Goal: Information Seeking & Learning: Compare options

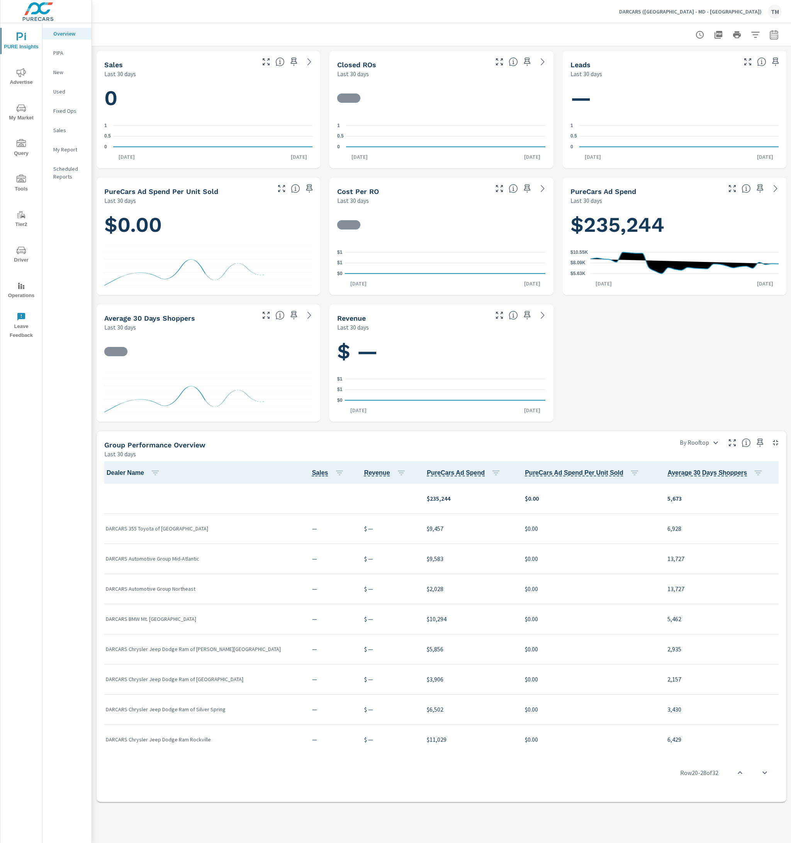
scroll to position [595, 0]
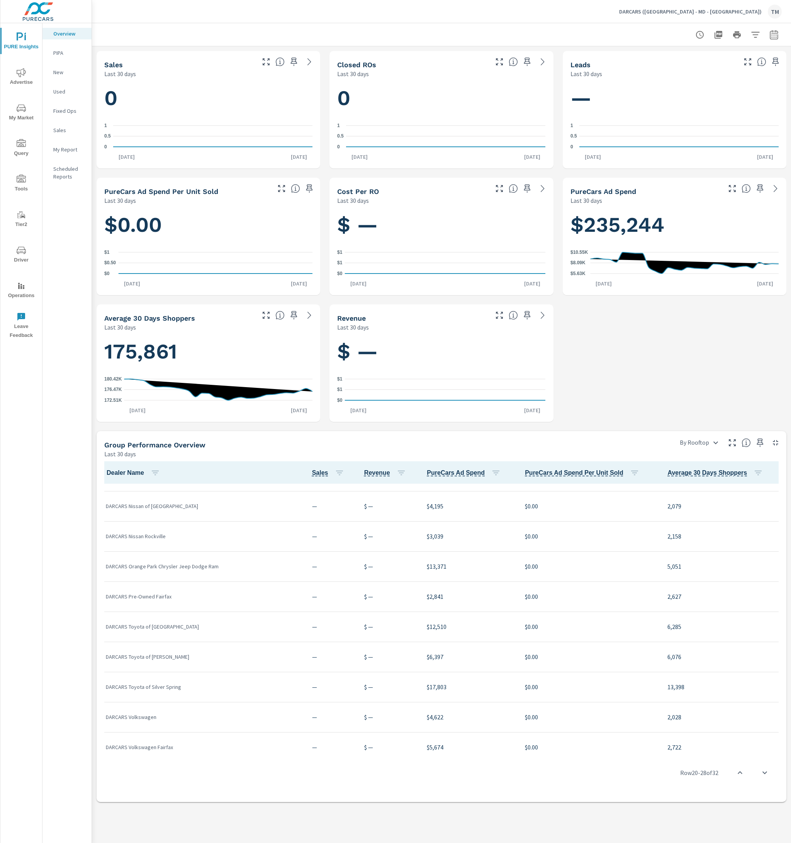
click at [16, 80] on span "Advertise" at bounding box center [21, 77] width 37 height 19
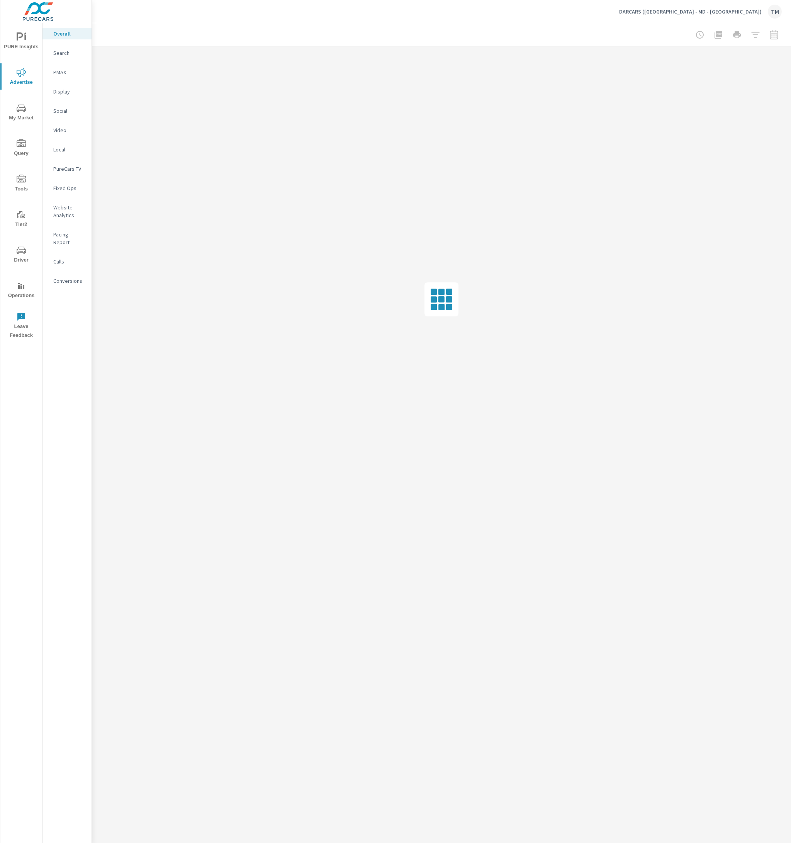
click at [63, 54] on p "Search" at bounding box center [69, 53] width 32 height 8
click at [63, 41] on nav "Overall Search PMAX Display Social Video Local PureCars TV Fixed Ops Website An…" at bounding box center [67, 160] width 49 height 274
click at [63, 33] on p "Overall" at bounding box center [69, 34] width 32 height 8
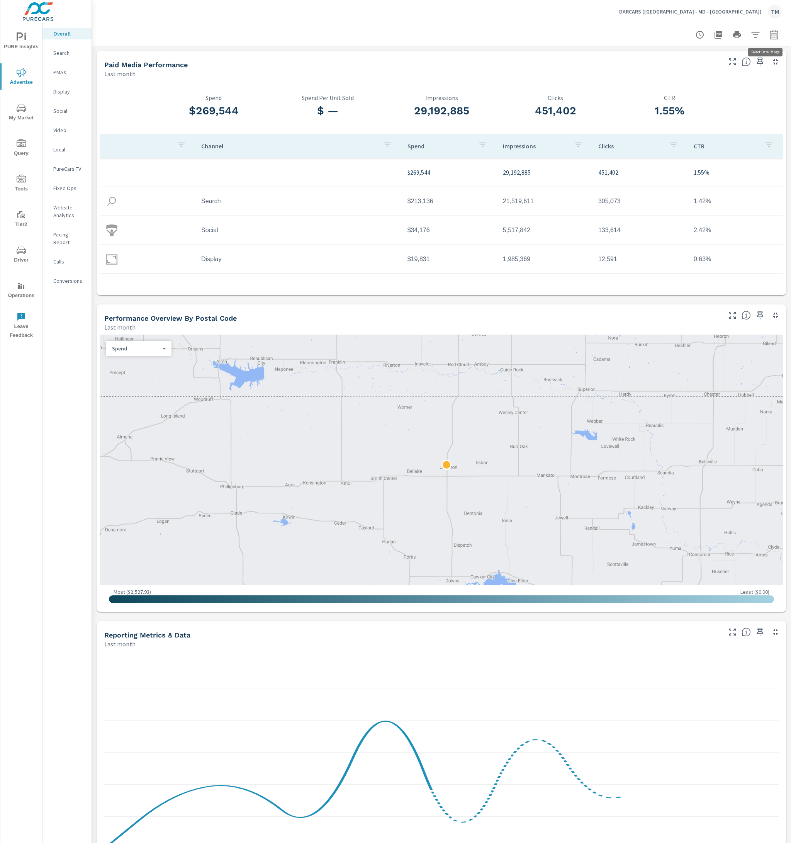
click at [770, 37] on icon "button" at bounding box center [774, 34] width 9 height 9
click at [714, 61] on select "Custom [DATE] Last week Last 7 days Last 14 days Last 30 days Last 45 days Last…" at bounding box center [706, 67] width 77 height 15
click at [668, 60] on select "Custom [DATE] Last week Last 7 days Last 14 days Last 30 days Last 45 days Last…" at bounding box center [706, 67] width 77 height 15
select select "Last 14 days"
click at [696, 91] on p "+ Add comparison" at bounding box center [714, 87] width 99 height 9
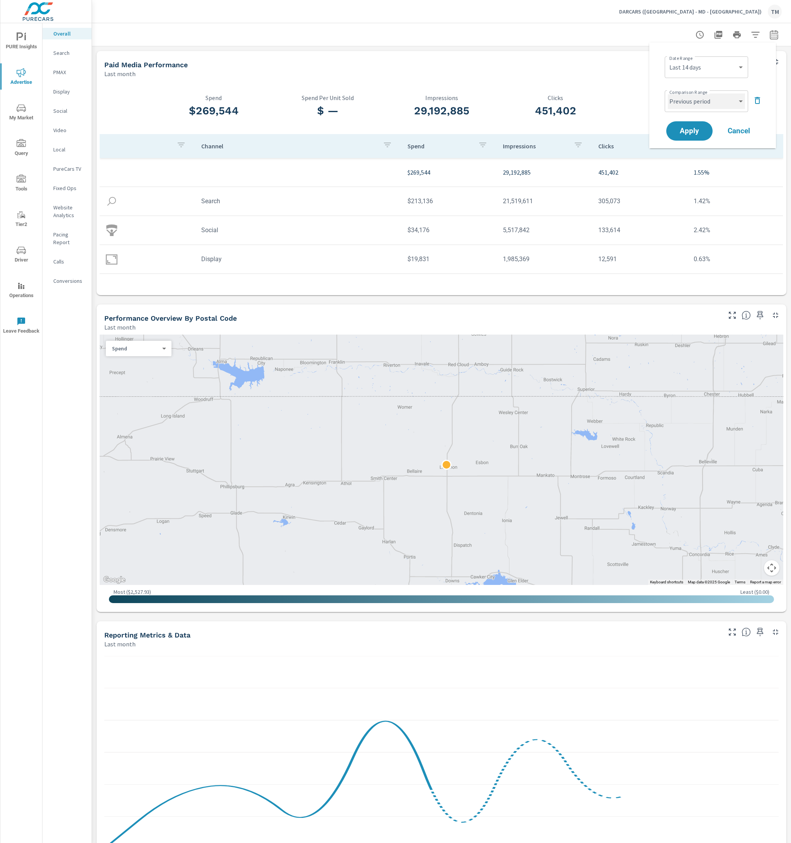
click at [696, 104] on select "Custom Previous period Previous month Previous year" at bounding box center [706, 101] width 77 height 15
click at [668, 94] on select "Custom Previous period Previous month Previous year" at bounding box center [706, 101] width 77 height 15
select select "Previous year"
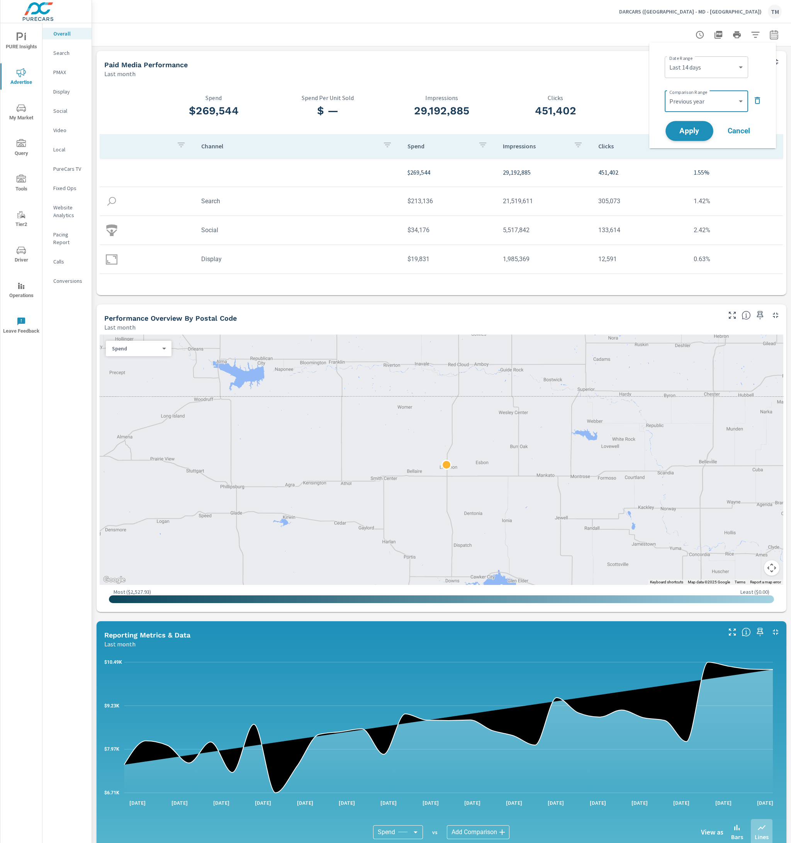
click at [696, 128] on span "Apply" at bounding box center [690, 131] width 32 height 7
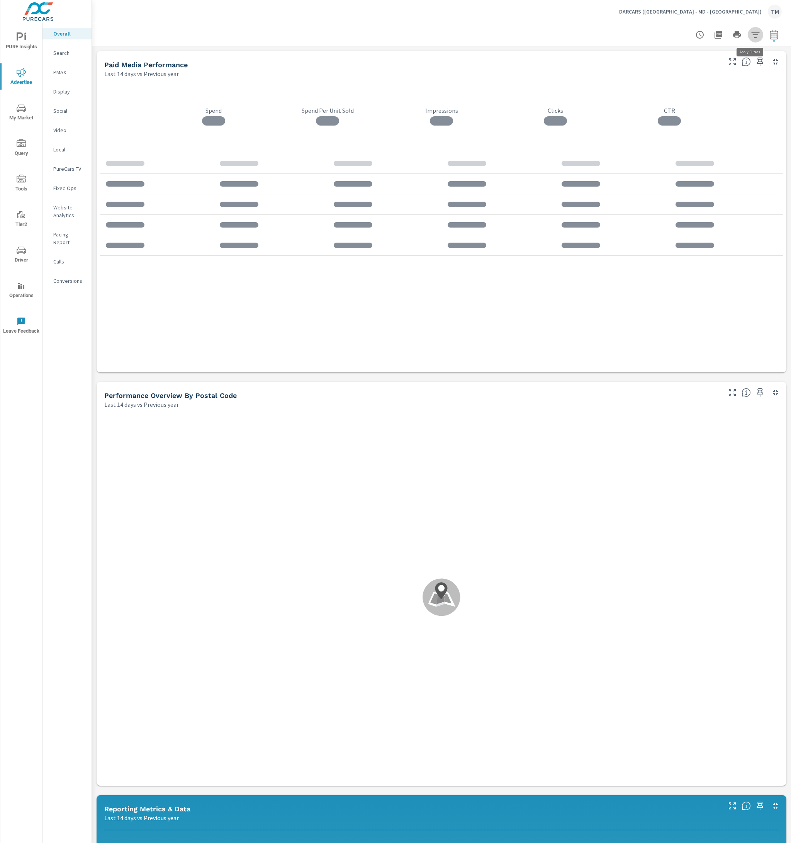
click at [751, 35] on icon "button" at bounding box center [755, 34] width 9 height 9
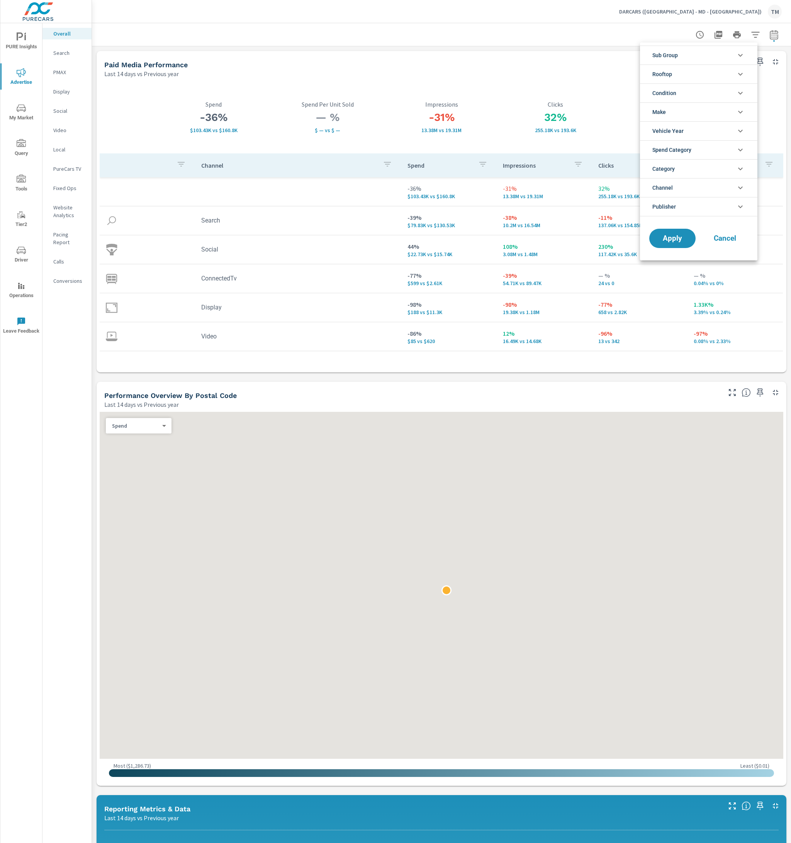
click at [679, 71] on li "Rooftop" at bounding box center [698, 74] width 117 height 19
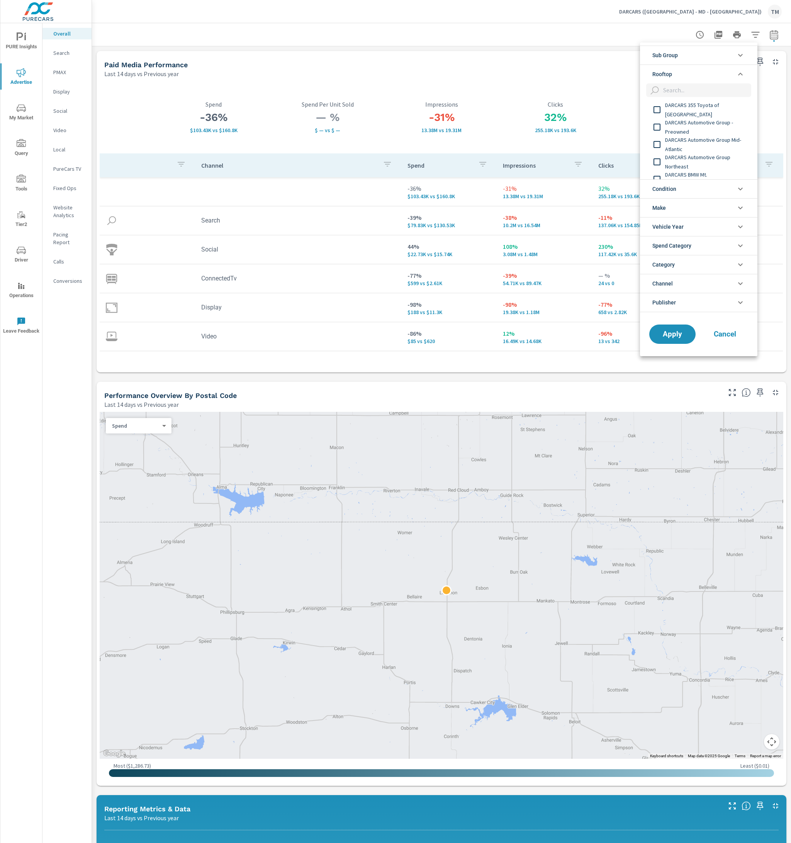
click at [677, 116] on div "DARCARS 355 Toyota of [GEOGRAPHIC_DATA]" at bounding box center [698, 109] width 116 height 17
click at [677, 129] on span "DARCARS Automotive Group - Preowned" at bounding box center [707, 127] width 85 height 19
click at [674, 143] on span "DARCARS Automotive Group Mid-Atlantic" at bounding box center [707, 144] width 85 height 19
click at [671, 162] on span "DARCARS Automotive Group Northeast" at bounding box center [707, 162] width 85 height 19
click at [676, 173] on div "DARCARS BMW Mt. [GEOGRAPHIC_DATA]" at bounding box center [698, 178] width 116 height 17
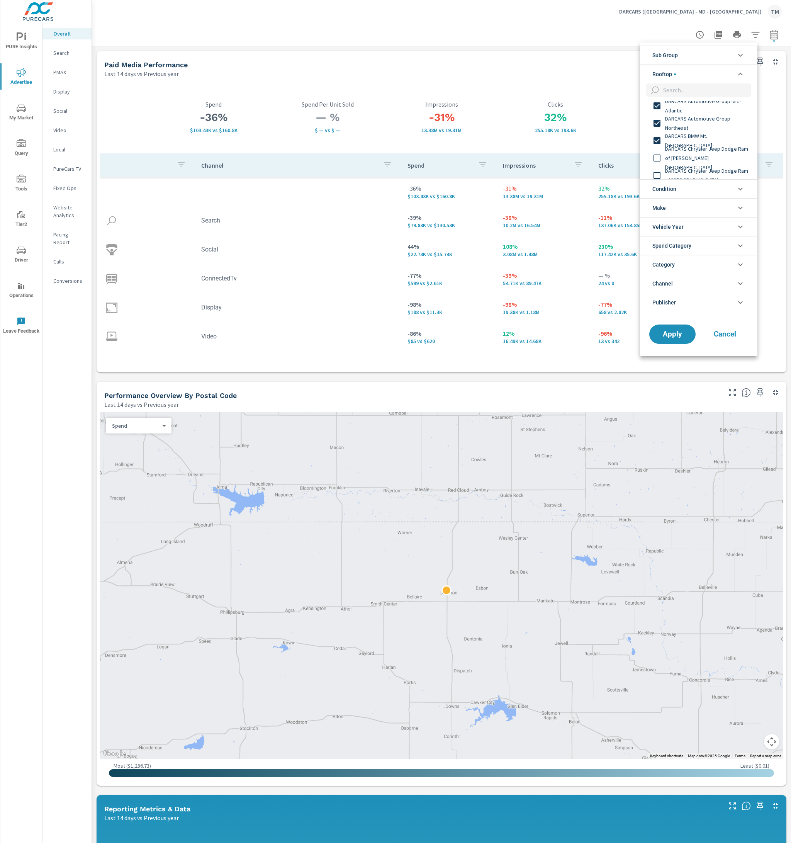
click at [671, 154] on span "DARCARS Chrysler Jeep Dodge Ram of [PERSON_NAME][GEOGRAPHIC_DATA]" at bounding box center [707, 158] width 85 height 28
click at [676, 167] on span "DARCARS Chrysler Jeep Dodge Ram of [GEOGRAPHIC_DATA]" at bounding box center [707, 175] width 85 height 19
click at [672, 119] on span "DARCARS Chrysler Jeep Dodge Ram of Silver Spring" at bounding box center [707, 115] width 85 height 19
click at [679, 131] on span "DARCARS Chrysler Jeep Dodge Ram Rockville" at bounding box center [707, 133] width 85 height 19
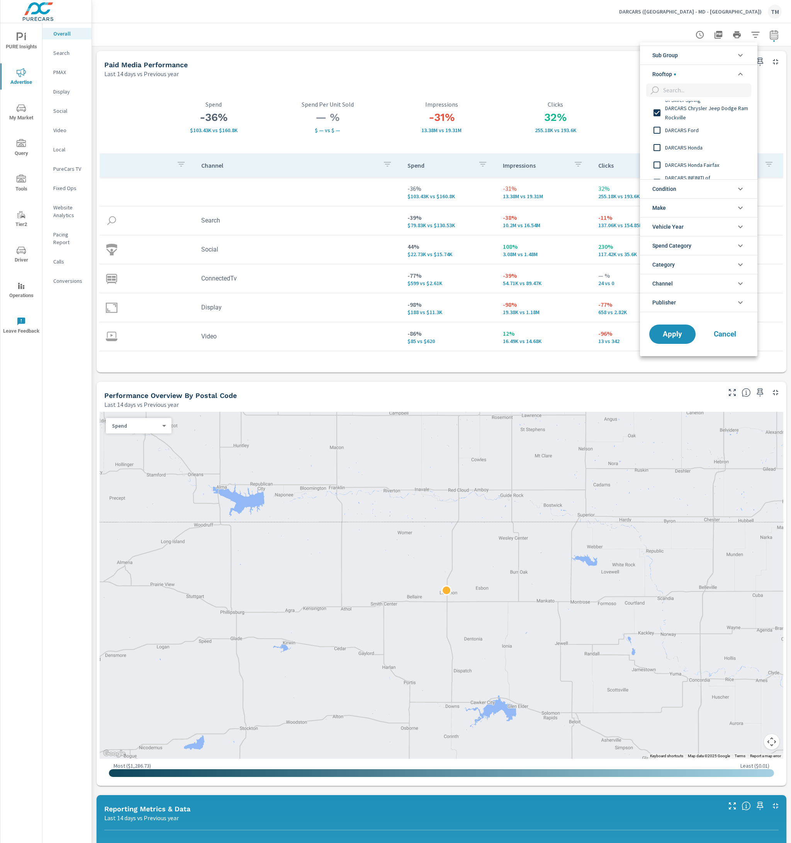
scroll to position [155, 0]
click at [675, 117] on div "DARCARS Ford" at bounding box center [698, 111] width 116 height 17
click at [684, 139] on div "DARCARS Honda Fairfax" at bounding box center [698, 146] width 116 height 17
click at [690, 156] on div "DARCARS INFINITI of [GEOGRAPHIC_DATA]" at bounding box center [698, 163] width 116 height 17
click at [680, 132] on span "DARCARS Honda" at bounding box center [707, 128] width 85 height 9
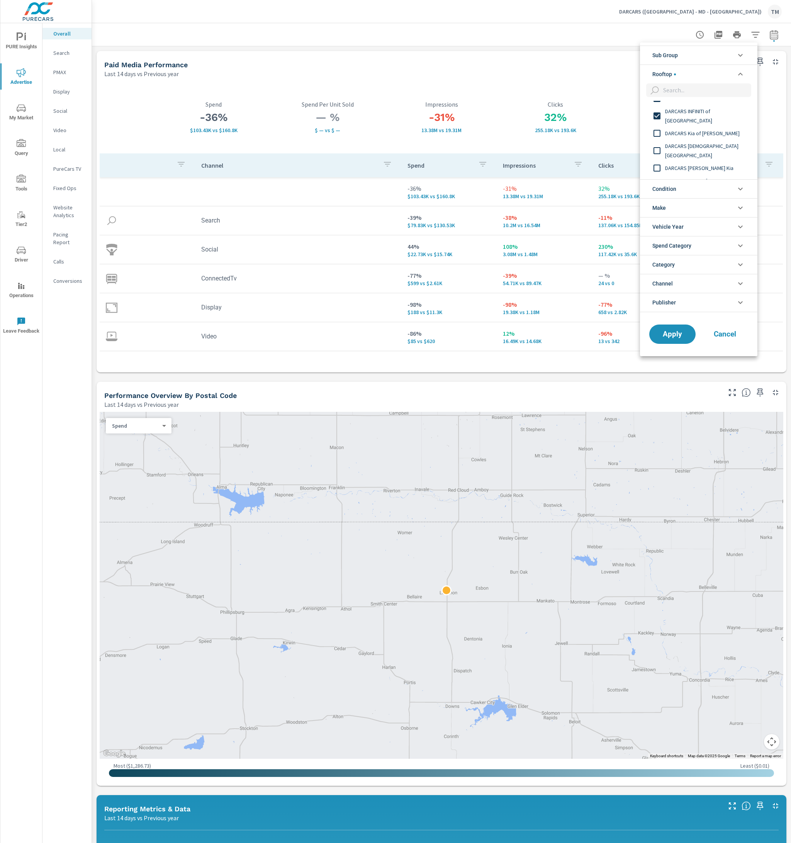
scroll to position [193, 0]
click at [692, 141] on span "DARCARS Kia of [PERSON_NAME]" at bounding box center [707, 142] width 85 height 9
click at [698, 165] on div "DARCARS [DEMOGRAPHIC_DATA][GEOGRAPHIC_DATA]" at bounding box center [698, 159] width 116 height 17
click at [705, 176] on span "DARCARS [PERSON_NAME] Kia" at bounding box center [707, 177] width 85 height 9
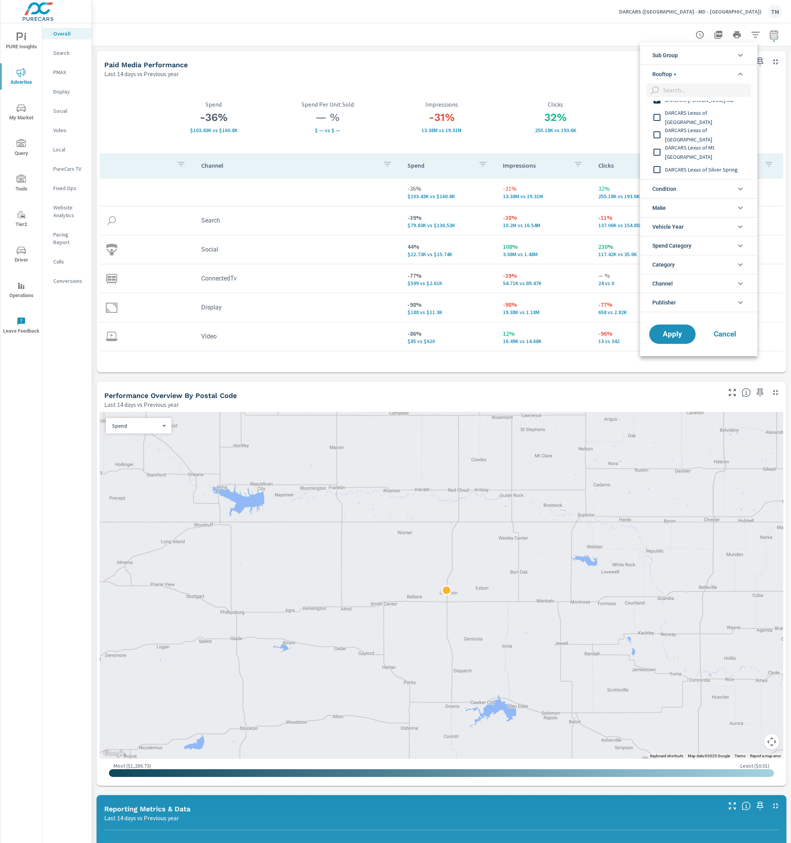
click at [687, 122] on div "DARCARS Lexus of [GEOGRAPHIC_DATA]" at bounding box center [698, 117] width 116 height 17
click at [692, 140] on div "DARCARS Lexus of [GEOGRAPHIC_DATA]" at bounding box center [698, 134] width 116 height 17
click at [699, 157] on div "DARCARS Lexus of Mt. [GEOGRAPHIC_DATA]" at bounding box center [698, 151] width 116 height 17
click at [709, 174] on div "DARCARS Lexus of Silver Spring" at bounding box center [698, 169] width 116 height 17
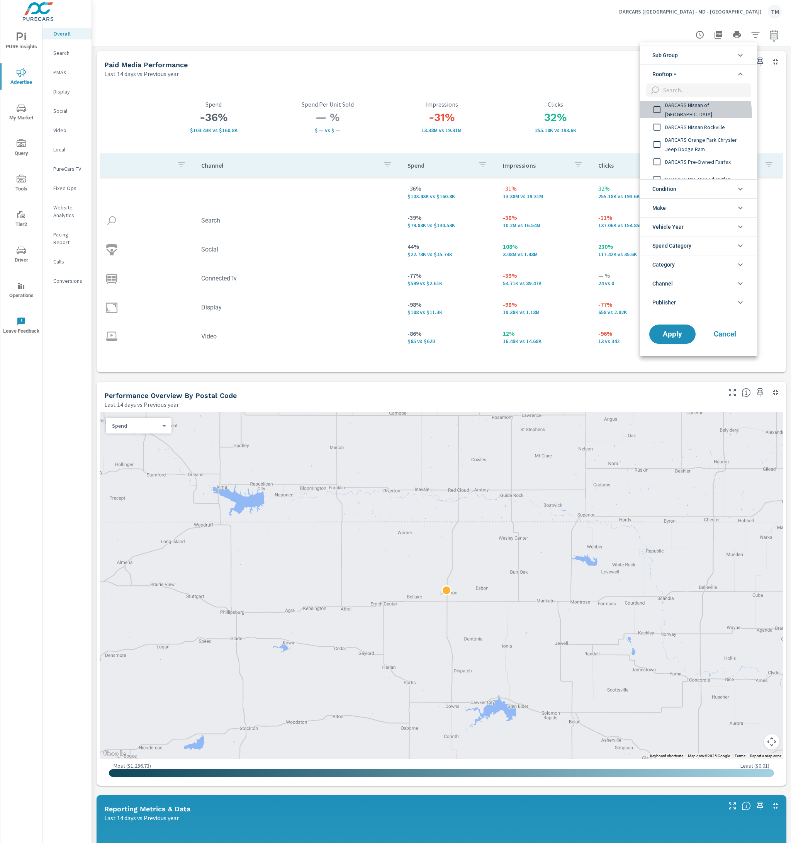
click at [688, 114] on div "DARCARS Nissan of [GEOGRAPHIC_DATA]" at bounding box center [698, 109] width 116 height 17
click at [694, 129] on span "DARCARS Nissan Rockville" at bounding box center [707, 126] width 85 height 9
click at [703, 151] on span "DARCARS Orange Park Chrysler Jeep Dodge Ram" at bounding box center [707, 144] width 85 height 19
click at [709, 169] on div "DARCARS Pre-Owned Fairfax" at bounding box center [698, 161] width 116 height 17
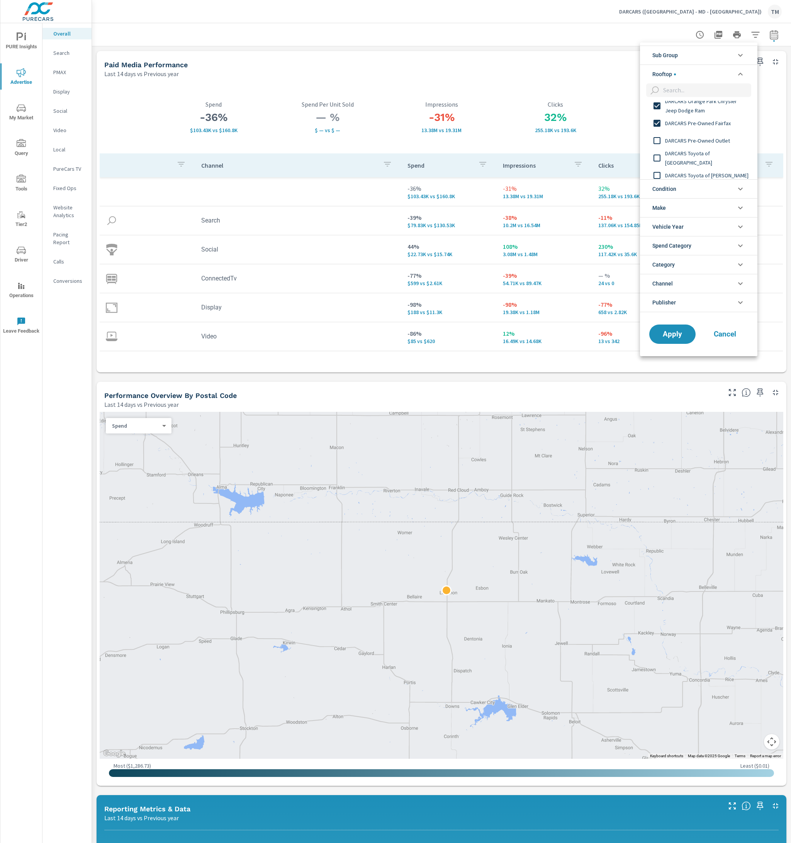
click at [704, 145] on div "DARCARS Pre-Owned Outlet" at bounding box center [698, 140] width 116 height 17
click at [709, 162] on span "DARCARS Toyota of [GEOGRAPHIC_DATA]" at bounding box center [707, 158] width 85 height 19
click at [699, 138] on span "DARCARS Toyota of [PERSON_NAME]" at bounding box center [707, 136] width 85 height 9
click at [705, 156] on span "DARCARS Toyota of Silver Spring" at bounding box center [707, 154] width 85 height 9
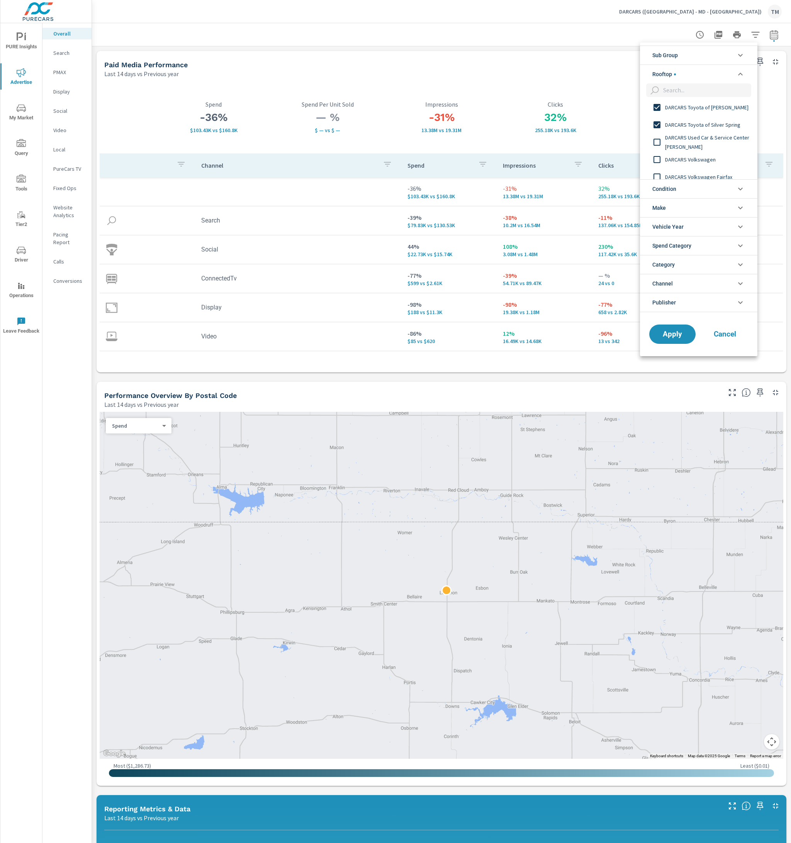
scroll to position [464, 0]
click at [698, 134] on span "DARCARS Used Car & Service Center [PERSON_NAME]" at bounding box center [707, 133] width 85 height 19
click at [705, 154] on span "DARCARS Volkswagen" at bounding box center [707, 150] width 85 height 9
click at [704, 131] on span "DARCARS Volkswagen Fairfax" at bounding box center [707, 128] width 85 height 9
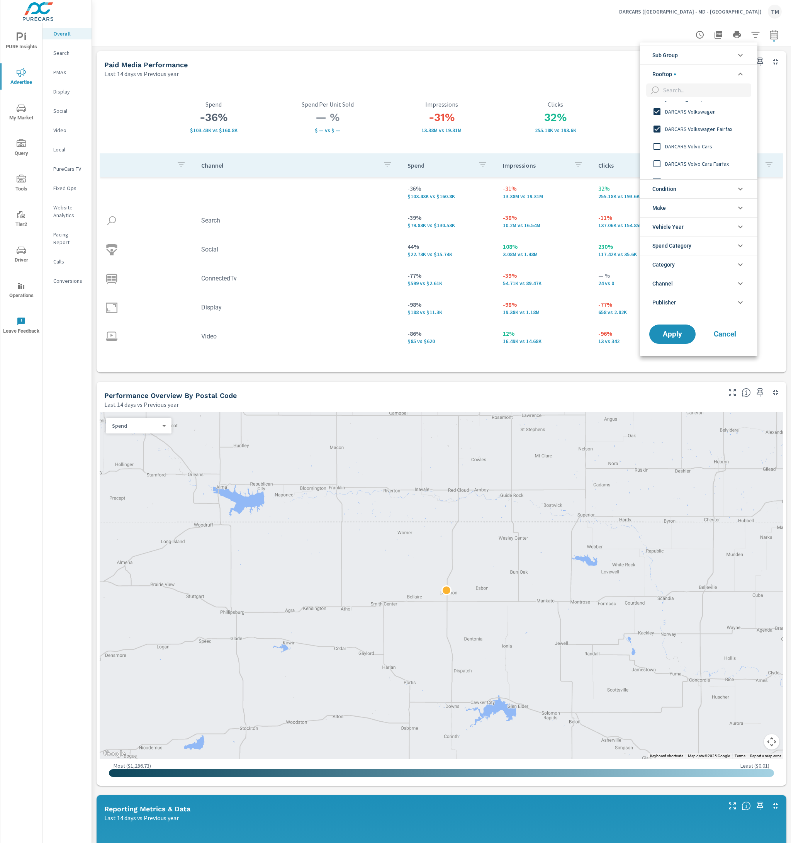
click at [710, 148] on span "DARCARS Volvo Cars" at bounding box center [707, 146] width 85 height 9
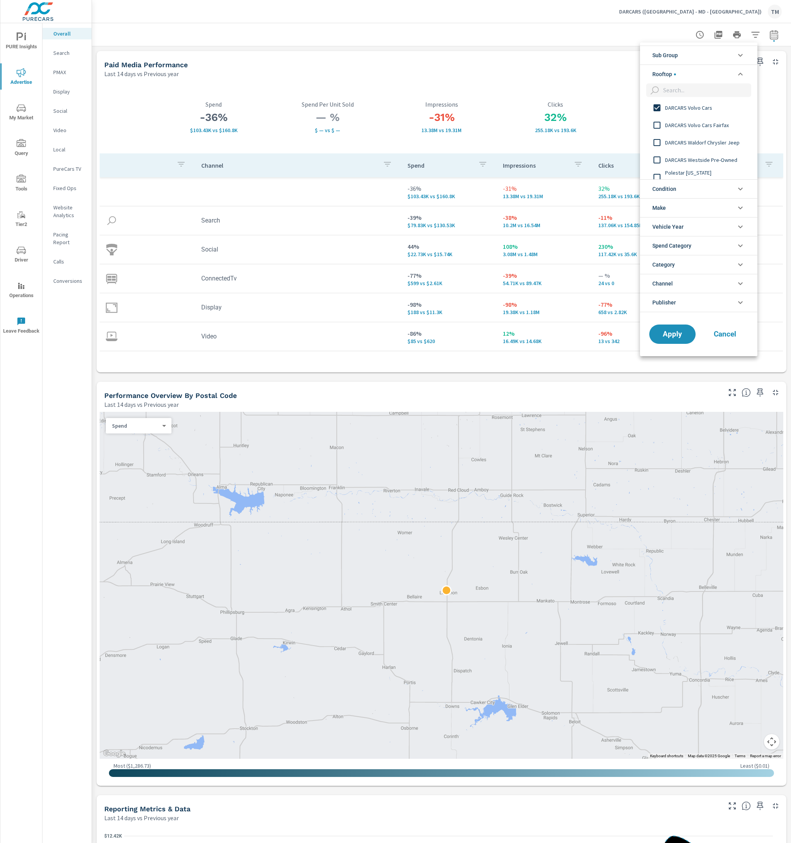
click at [709, 129] on div "DARCARS Volvo Cars Fairfax" at bounding box center [698, 124] width 116 height 17
click at [716, 147] on div "DARCARS Waldorf Chrysler Jeep" at bounding box center [698, 142] width 116 height 17
click at [719, 162] on span "DARCARS Westside Pre-Owned" at bounding box center [707, 159] width 85 height 9
click at [711, 145] on span "DARCARS Waldorf Chrysler Jeep" at bounding box center [707, 142] width 85 height 9
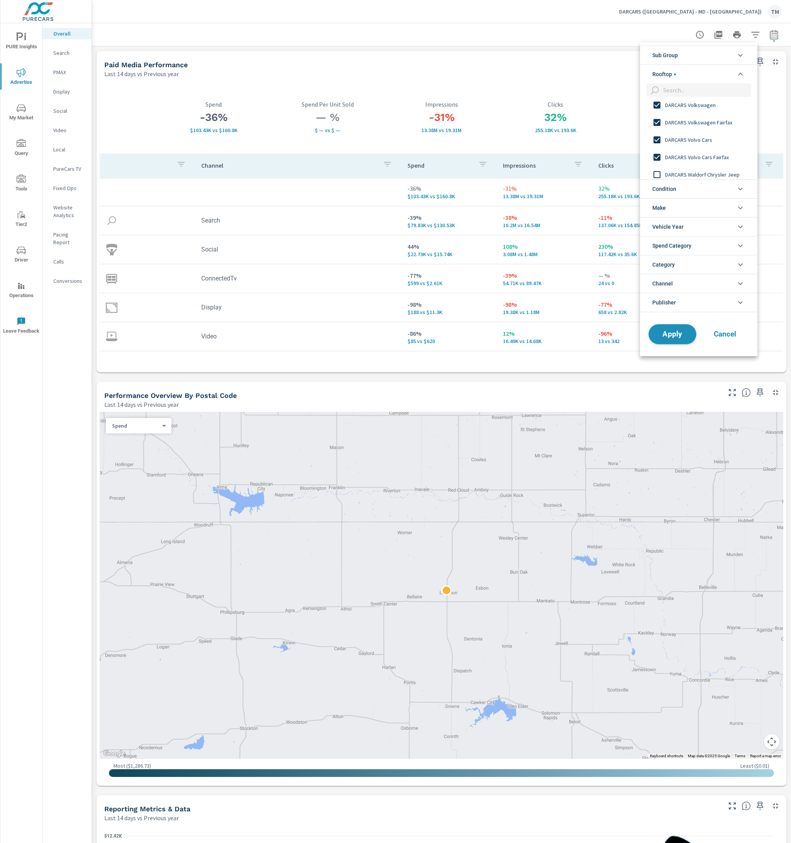
click at [680, 331] on span "Apply" at bounding box center [673, 333] width 32 height 7
